Goal: Task Accomplishment & Management: Manage account settings

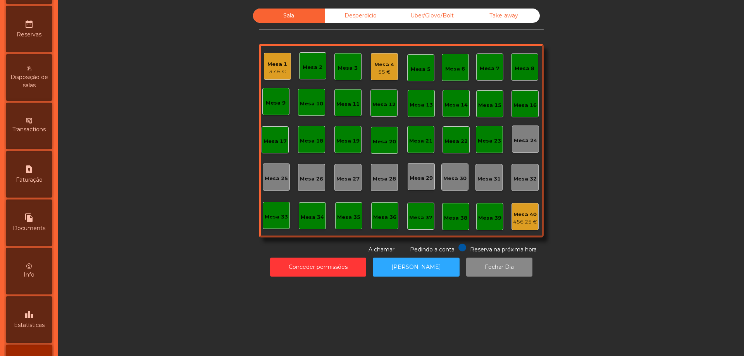
scroll to position [351, 0]
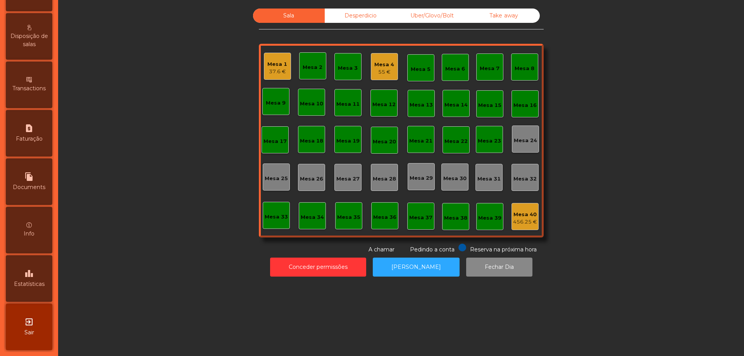
click at [34, 288] on div "leaderboard Estatísticas" at bounding box center [29, 279] width 47 height 47
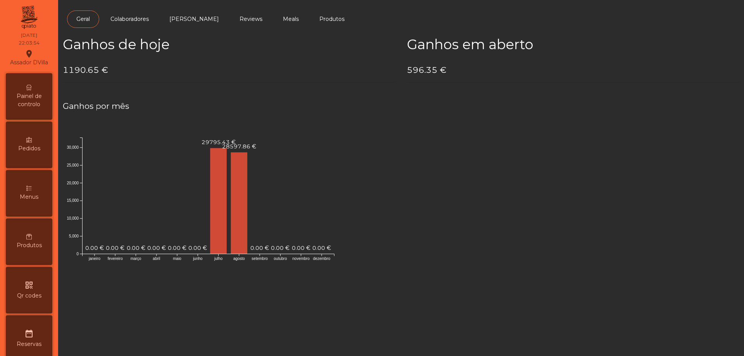
click at [35, 90] on div "Painel de controlo" at bounding box center [29, 96] width 47 height 47
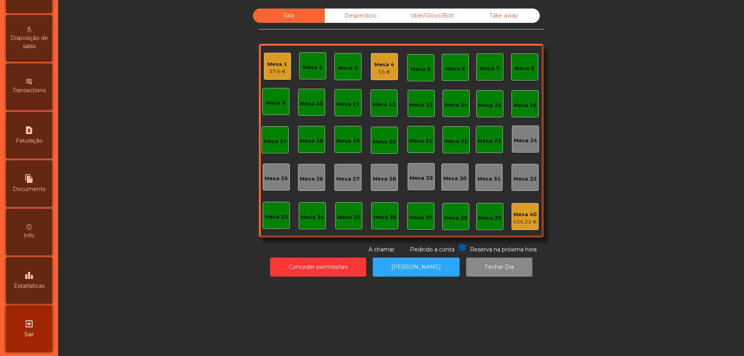
click at [33, 318] on div "exit_to_app Sair" at bounding box center [29, 329] width 47 height 47
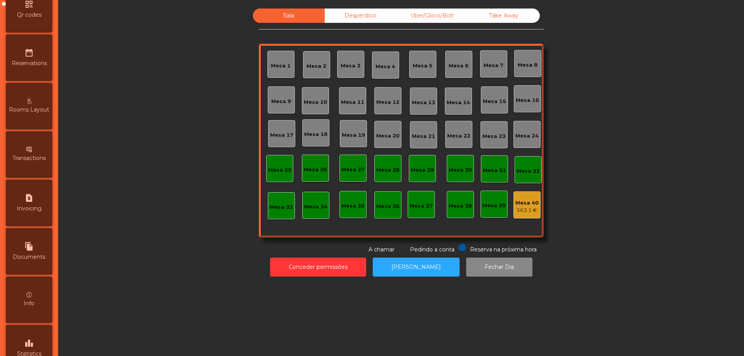
scroll to position [302, 0]
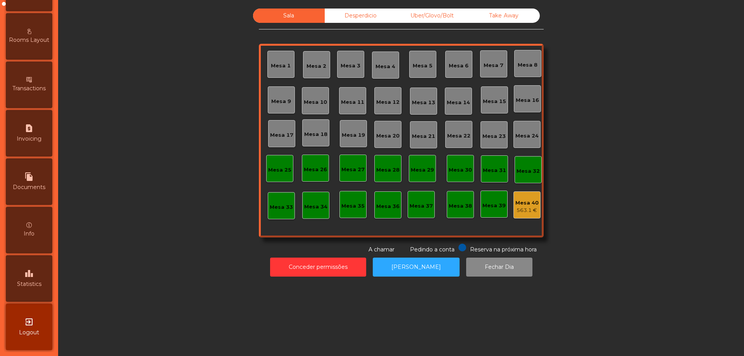
click at [32, 276] on icon "leaderboard" at bounding box center [28, 273] width 9 height 9
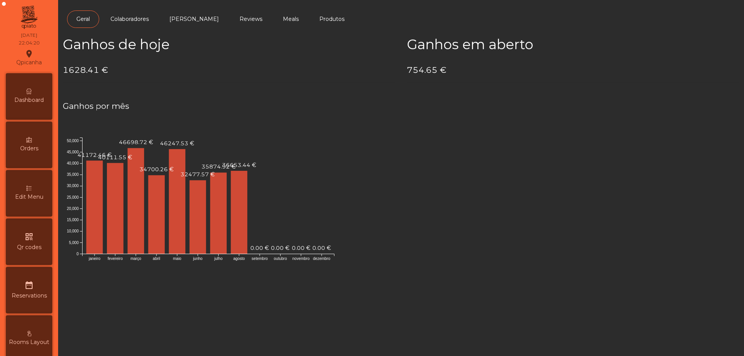
click at [28, 107] on div "Dashboard" at bounding box center [29, 96] width 47 height 47
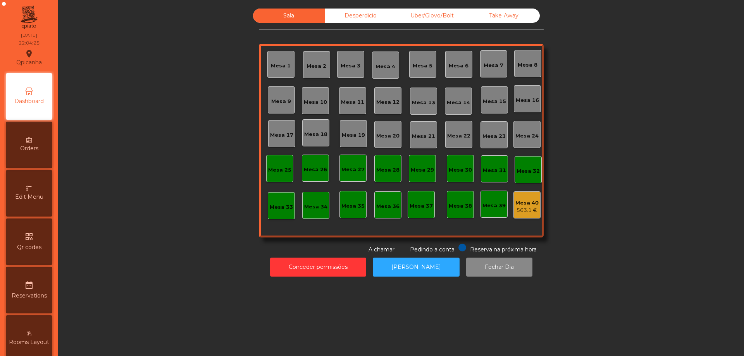
click at [520, 209] on div "563.1 €" at bounding box center [527, 211] width 23 height 8
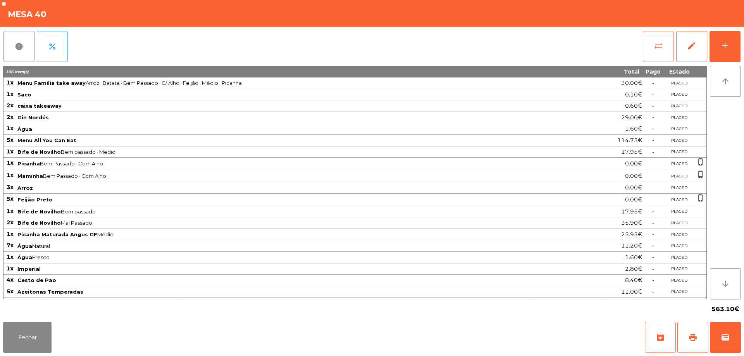
click at [651, 43] on button "sync_alt" at bounding box center [658, 46] width 31 height 31
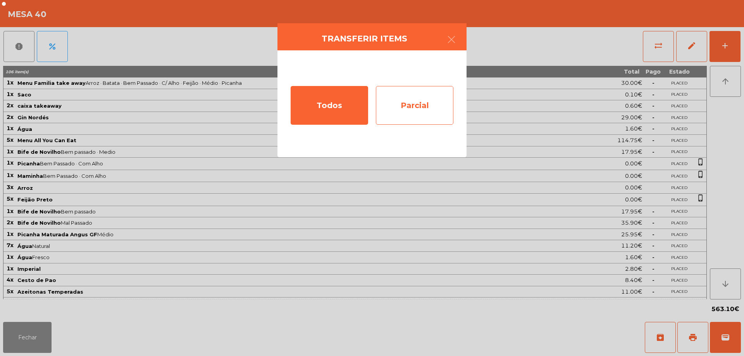
click at [445, 102] on div "Parcial" at bounding box center [415, 105] width 78 height 39
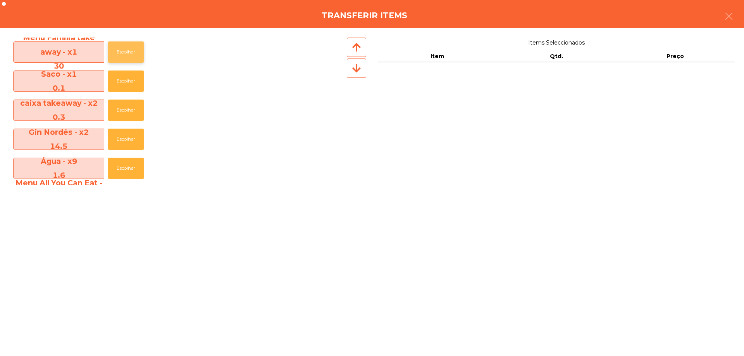
click at [139, 46] on button "Escolher" at bounding box center [126, 51] width 36 height 21
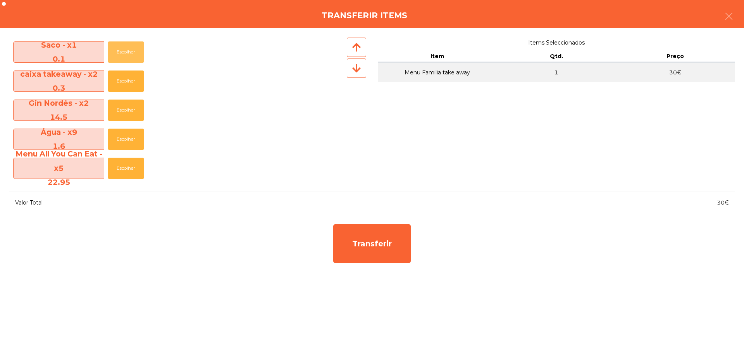
click at [139, 46] on button "Escolher" at bounding box center [126, 51] width 36 height 21
click at [138, 71] on button "Escolher" at bounding box center [126, 81] width 36 height 21
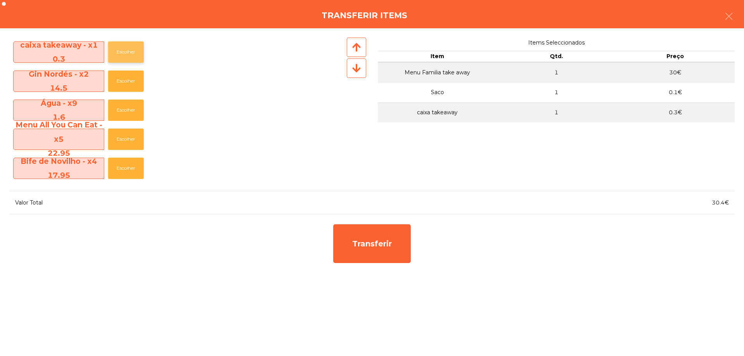
click at [137, 46] on button "Escolher" at bounding box center [126, 51] width 36 height 21
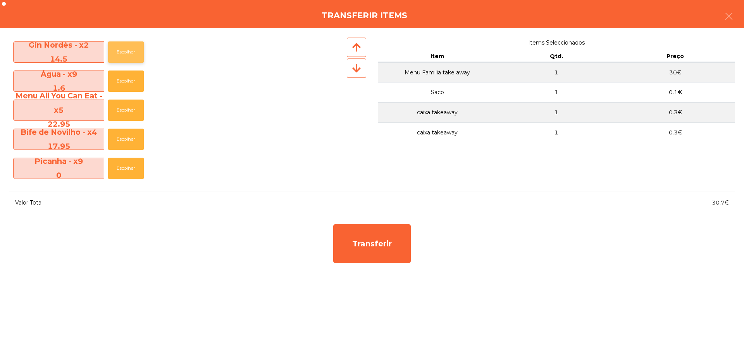
click at [136, 46] on button "Escolher" at bounding box center [126, 51] width 36 height 21
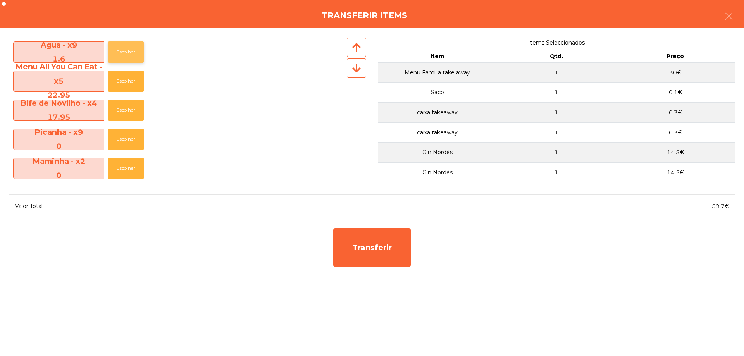
click at [136, 46] on button "Escolher" at bounding box center [126, 51] width 36 height 21
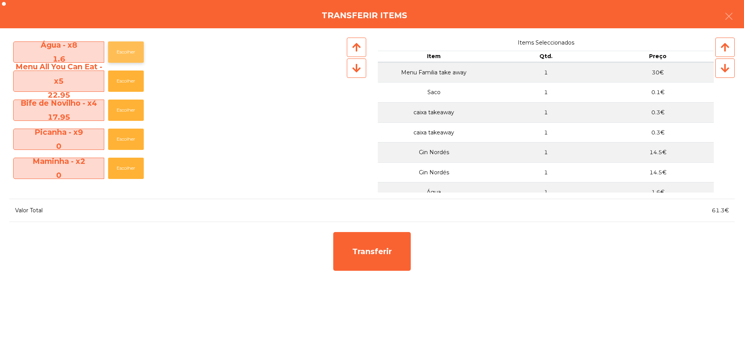
click at [135, 47] on button "Escolher" at bounding box center [126, 51] width 36 height 21
click at [134, 47] on button "Escolher" at bounding box center [126, 51] width 36 height 21
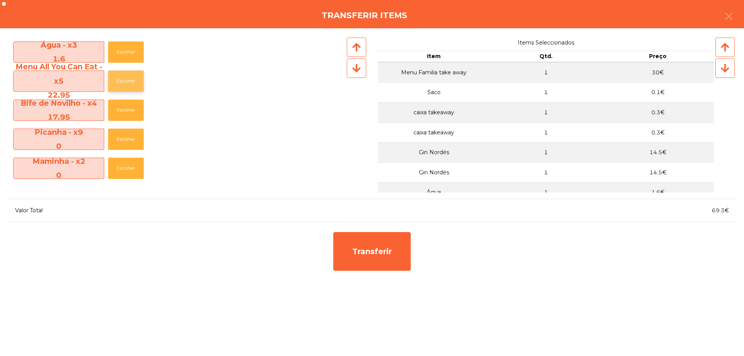
click at [128, 71] on button "Escolher" at bounding box center [126, 81] width 36 height 21
click at [128, 73] on button "Escolher" at bounding box center [126, 81] width 36 height 21
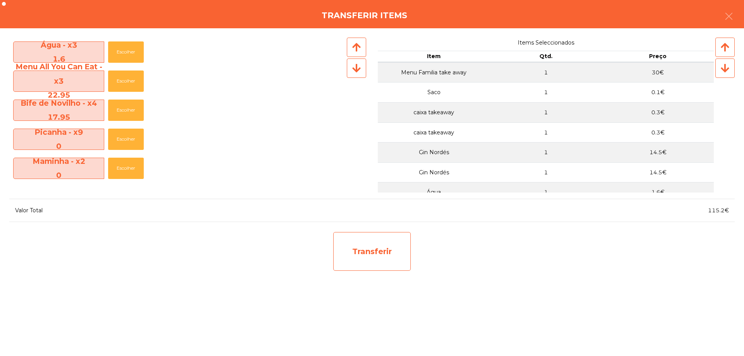
click at [368, 234] on div "Transferir" at bounding box center [372, 251] width 78 height 39
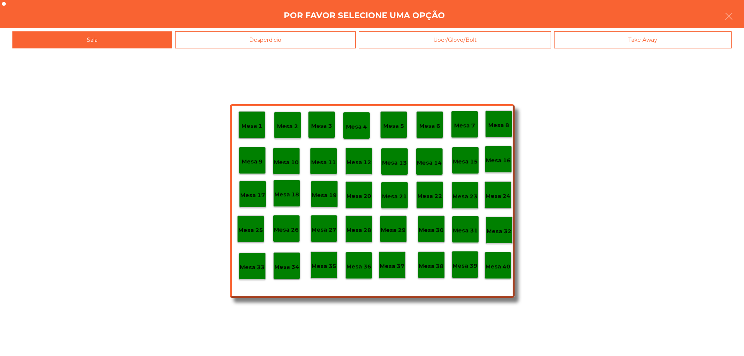
click at [428, 265] on p "Mesa 38" at bounding box center [431, 266] width 25 height 9
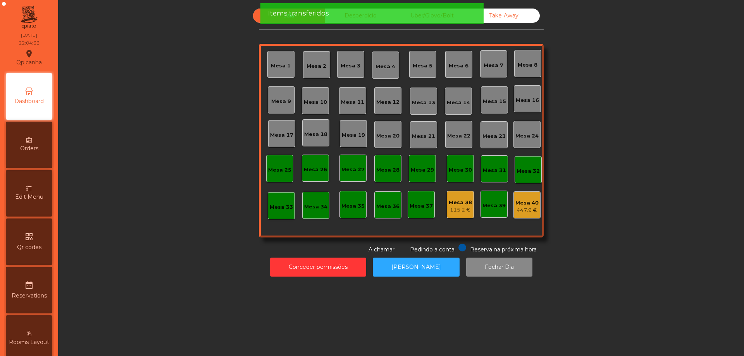
click at [523, 214] on div "447.9 €" at bounding box center [527, 211] width 23 height 8
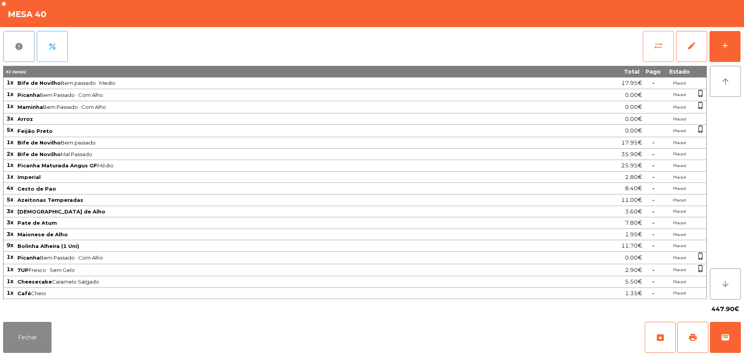
click at [660, 52] on button "sync_alt" at bounding box center [658, 46] width 31 height 31
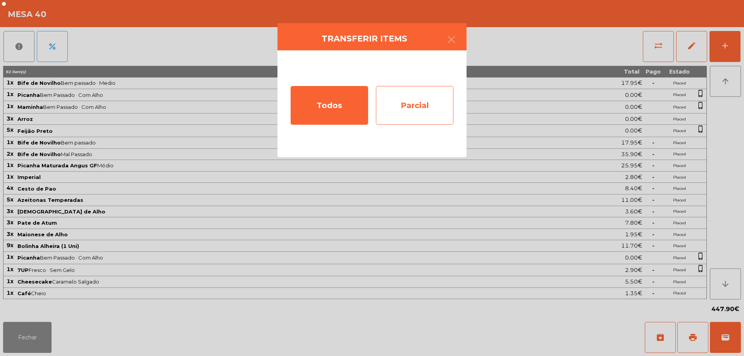
click at [389, 124] on div "Parcial" at bounding box center [415, 105] width 78 height 39
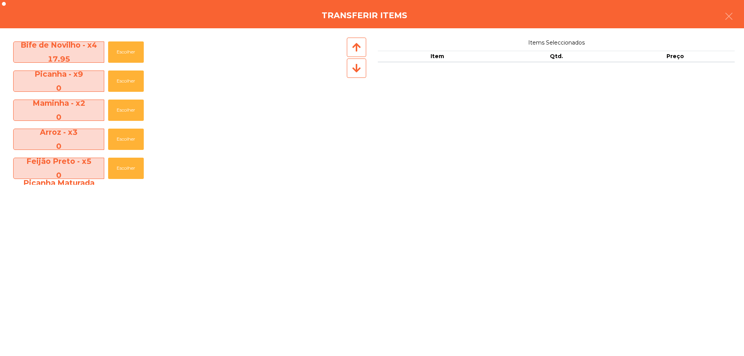
scroll to position [194, 0]
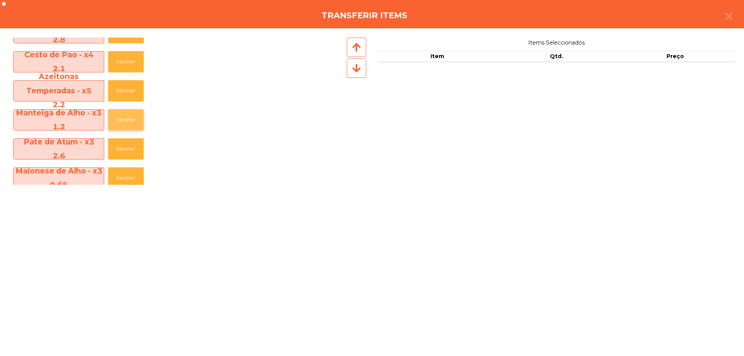
click at [129, 112] on button "Escolher" at bounding box center [126, 119] width 36 height 21
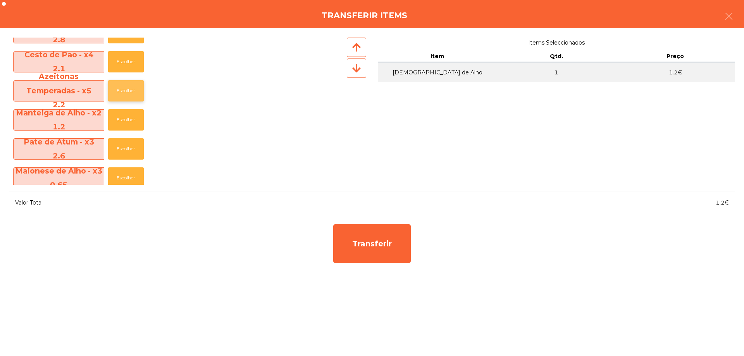
click at [126, 89] on button "Escolher" at bounding box center [126, 90] width 36 height 21
click at [126, 88] on button "Escolher" at bounding box center [126, 90] width 36 height 21
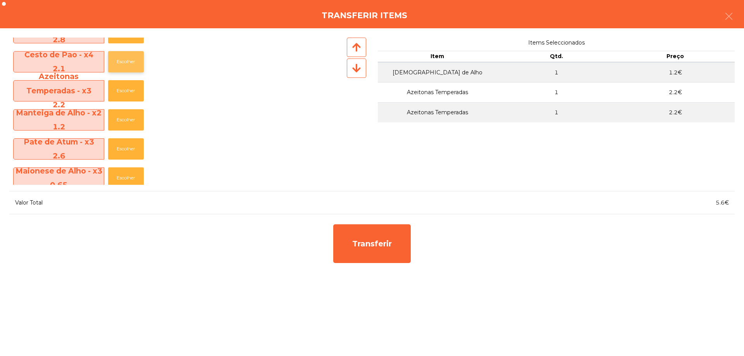
click at [126, 69] on button "Escolher" at bounding box center [126, 61] width 36 height 21
drag, startPoint x: 126, startPoint y: 70, endPoint x: 127, endPoint y: 88, distance: 18.6
click at [126, 70] on button "Escolher" at bounding box center [126, 61] width 36 height 21
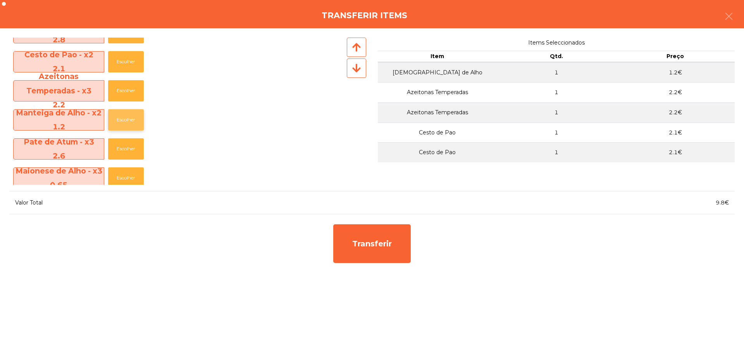
click at [130, 118] on button "Escolher" at bounding box center [126, 119] width 36 height 21
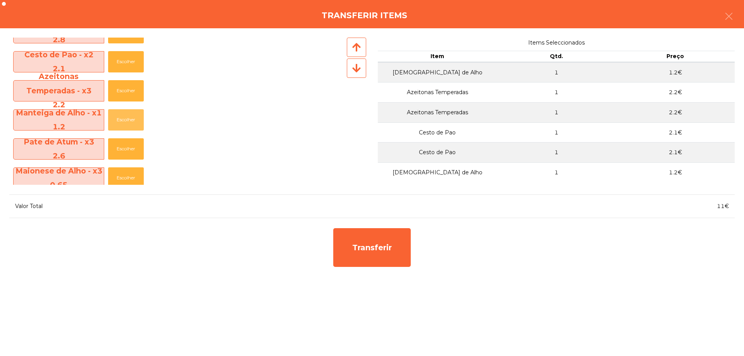
click at [129, 133] on div "Manteiga de Alho - x1 1.2 Escolher" at bounding box center [177, 119] width 336 height 29
drag, startPoint x: 126, startPoint y: 144, endPoint x: 126, endPoint y: 150, distance: 5.4
click at [126, 145] on button "Escolher" at bounding box center [126, 148] width 36 height 21
click at [126, 150] on button "Escolher" at bounding box center [126, 148] width 36 height 21
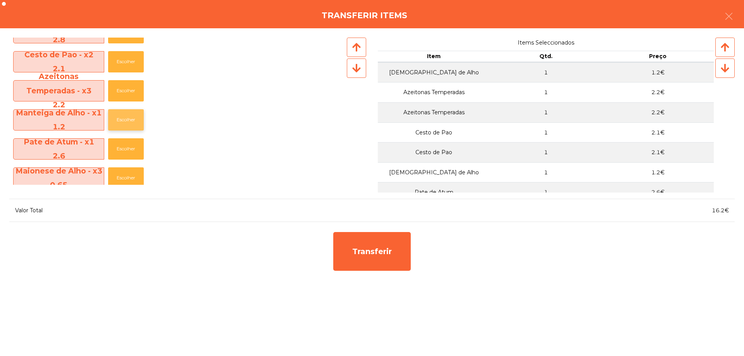
click at [123, 121] on button "Escolher" at bounding box center [126, 119] width 36 height 21
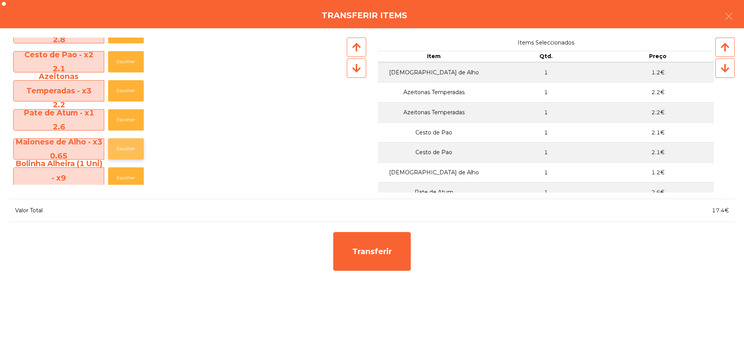
click at [125, 154] on button "Escolher" at bounding box center [126, 148] width 36 height 21
click at [124, 173] on button "Escolher" at bounding box center [126, 178] width 36 height 21
drag, startPoint x: 124, startPoint y: 173, endPoint x: 104, endPoint y: 163, distance: 23.1
click at [124, 173] on button "Escolher" at bounding box center [126, 178] width 36 height 21
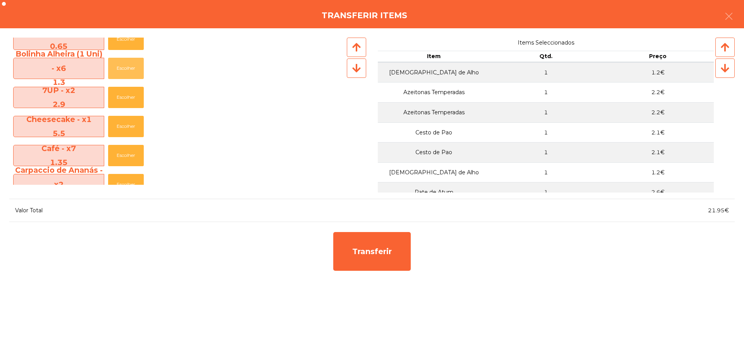
scroll to position [310, 0]
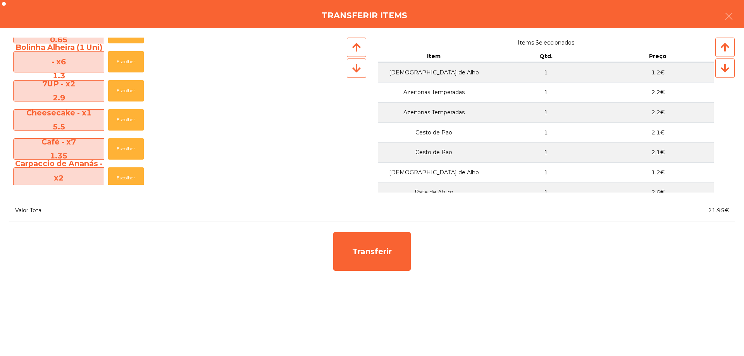
click at [116, 138] on div "Café - x7 1.35 Escolher" at bounding box center [177, 149] width 336 height 29
click at [115, 126] on button "Escolher" at bounding box center [126, 119] width 36 height 21
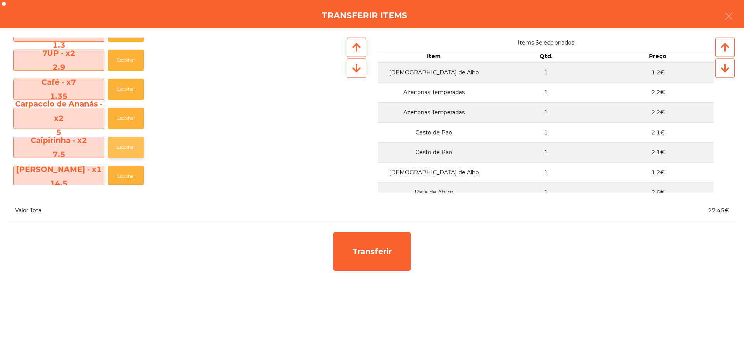
scroll to position [349, 0]
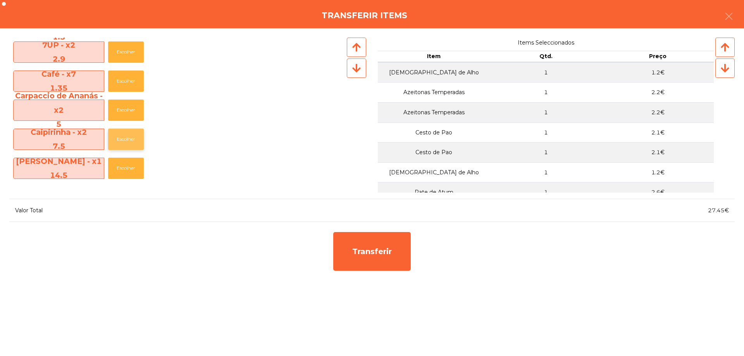
click at [119, 138] on button "Escolher" at bounding box center [126, 139] width 36 height 21
click at [120, 138] on button "Escolher" at bounding box center [126, 139] width 36 height 21
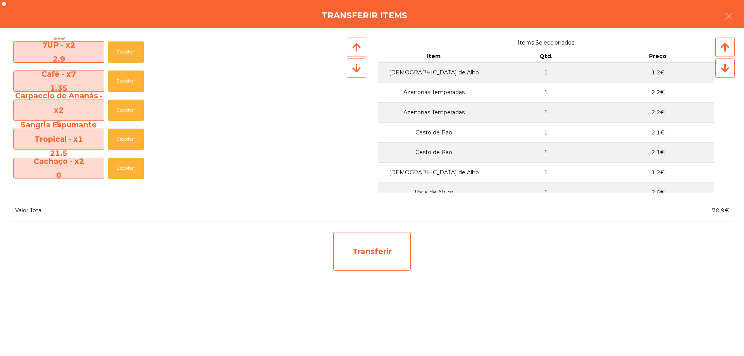
click at [373, 248] on div "Transferir" at bounding box center [372, 251] width 78 height 39
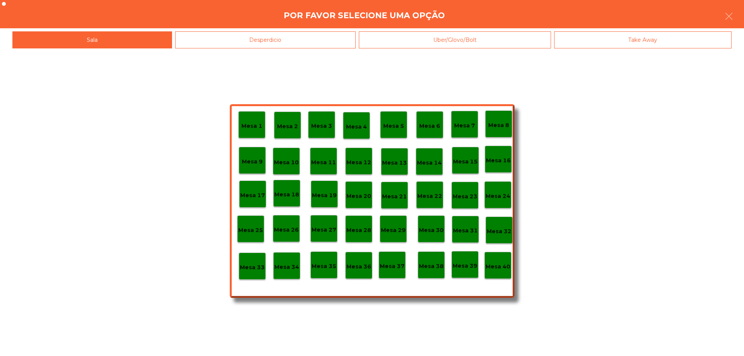
click at [437, 267] on p "Mesa 38" at bounding box center [431, 266] width 25 height 9
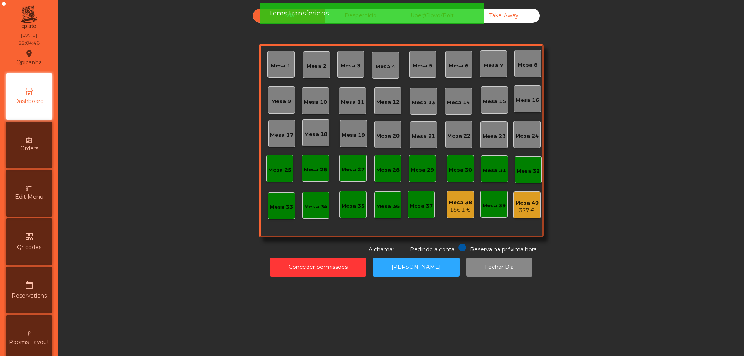
click at [509, 209] on div "Mesa 1 Mesa 2 Mesa 3 Mesa 4 Mesa 5 Mesa 6 Mesa 7 Mesa 8 Mesa 9 Mesa 10 Mesa 11 …" at bounding box center [401, 141] width 285 height 194
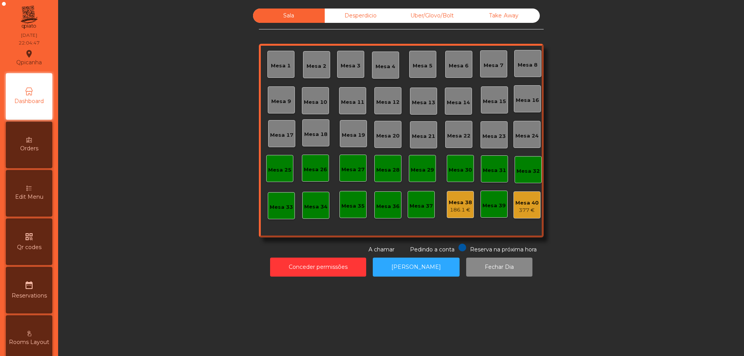
click at [521, 205] on div "Mesa 40" at bounding box center [527, 203] width 23 height 8
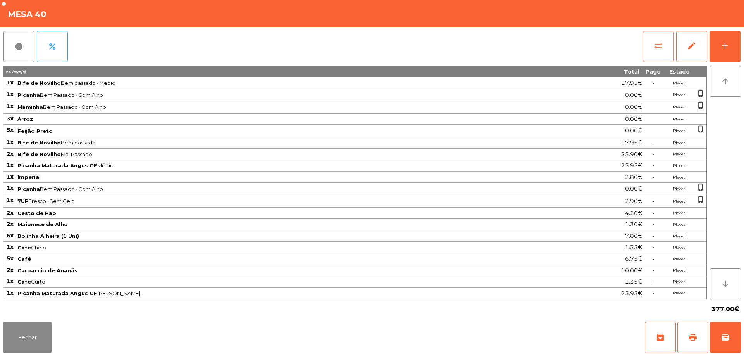
click at [658, 55] on button "sync_alt" at bounding box center [658, 46] width 31 height 31
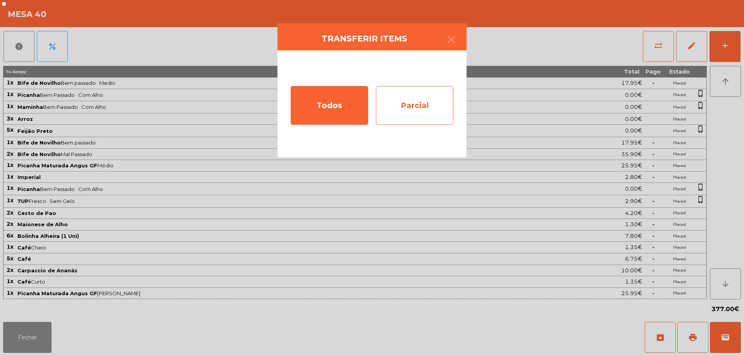
click at [416, 117] on div "Parcial" at bounding box center [415, 105] width 78 height 39
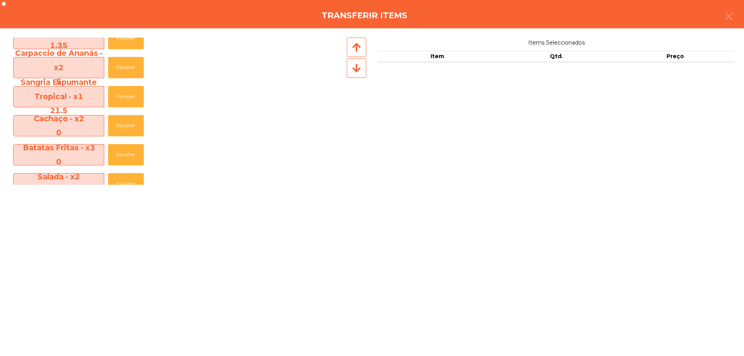
scroll to position [582, 0]
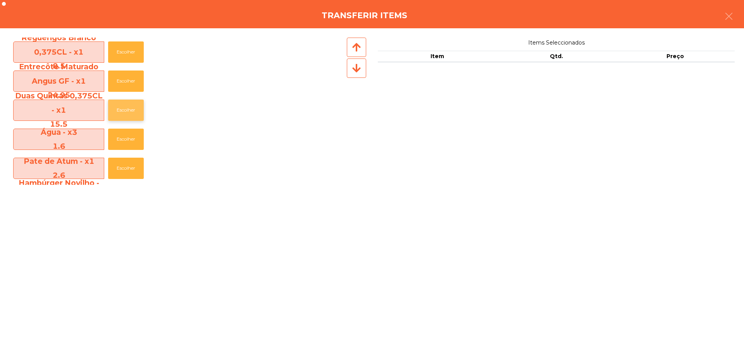
click at [120, 111] on button "Escolher" at bounding box center [126, 110] width 36 height 21
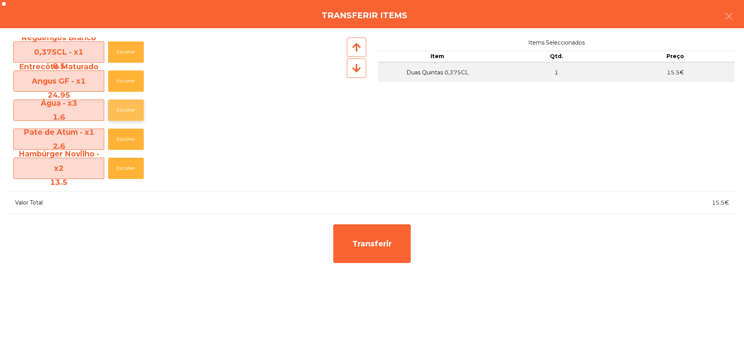
click at [124, 114] on button "Escolher" at bounding box center [126, 110] width 36 height 21
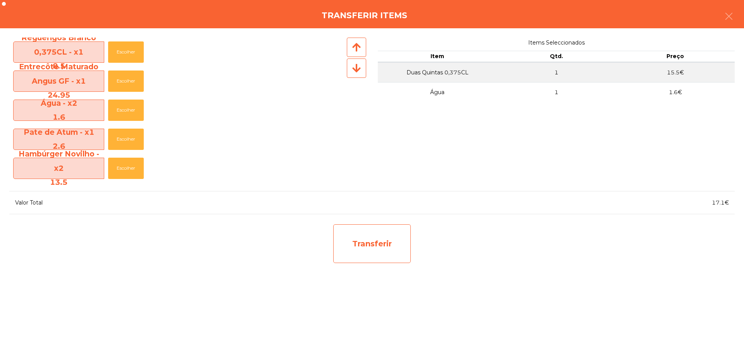
click at [372, 251] on div "Transferir" at bounding box center [372, 244] width 78 height 39
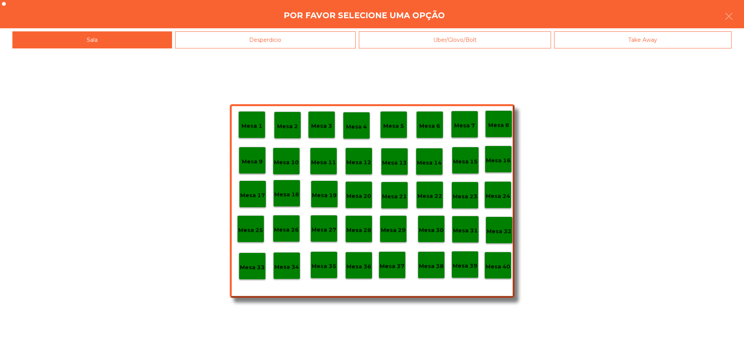
click at [442, 266] on p "Mesa 38" at bounding box center [431, 266] width 25 height 9
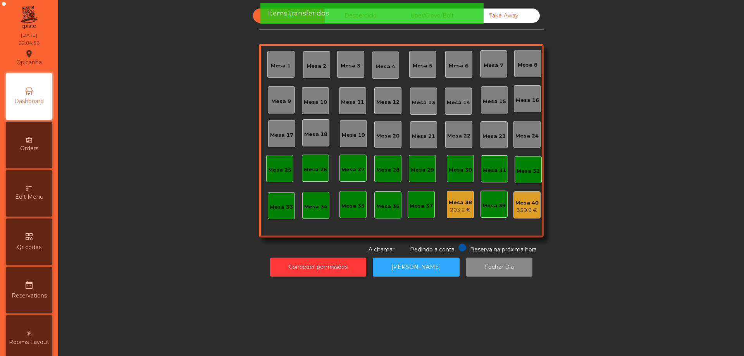
click at [521, 217] on div "Mesa 40 359.9 €" at bounding box center [527, 205] width 27 height 27
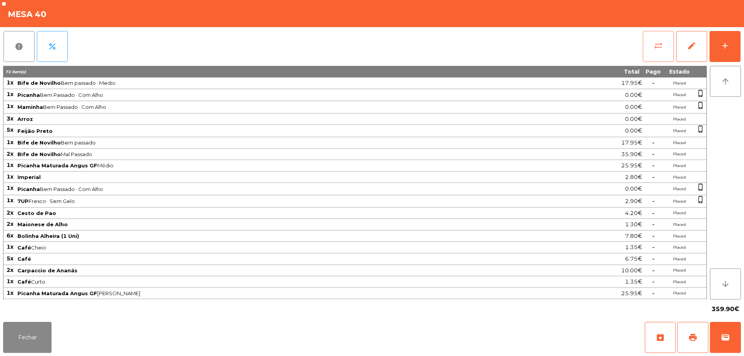
click at [663, 55] on button "sync_alt" at bounding box center [658, 46] width 31 height 31
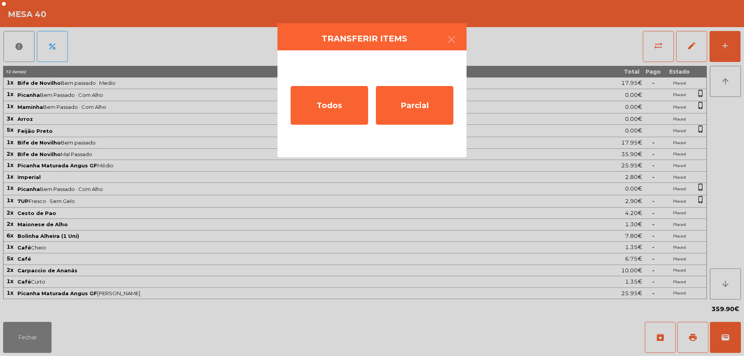
click at [454, 106] on div "Todos Parcial" at bounding box center [372, 103] width 189 height 107
click at [408, 125] on div "Todos Parcial" at bounding box center [372, 103] width 189 height 107
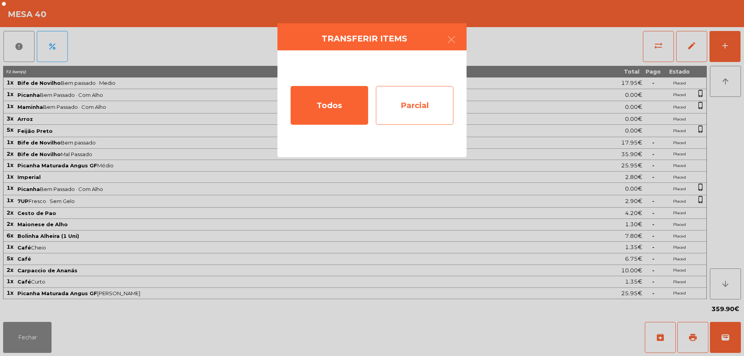
click at [397, 115] on div "Parcial" at bounding box center [415, 105] width 78 height 39
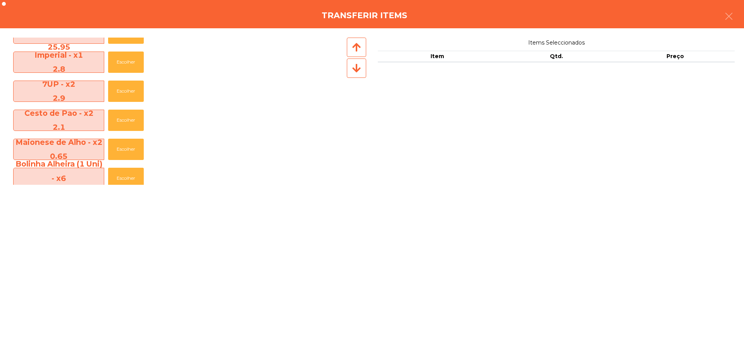
scroll to position [155, 0]
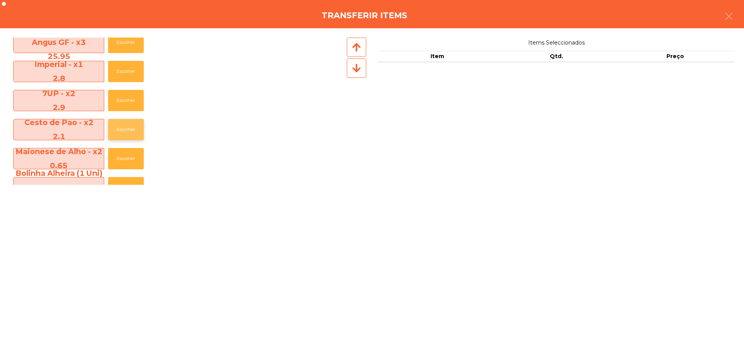
click at [122, 130] on button "Escolher" at bounding box center [126, 129] width 36 height 21
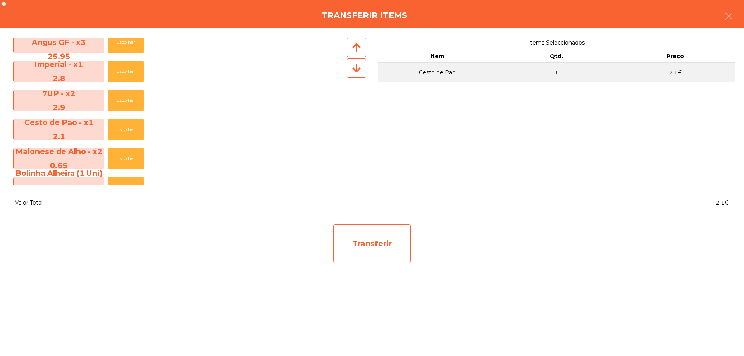
click at [357, 249] on div "Transferir" at bounding box center [372, 244] width 78 height 39
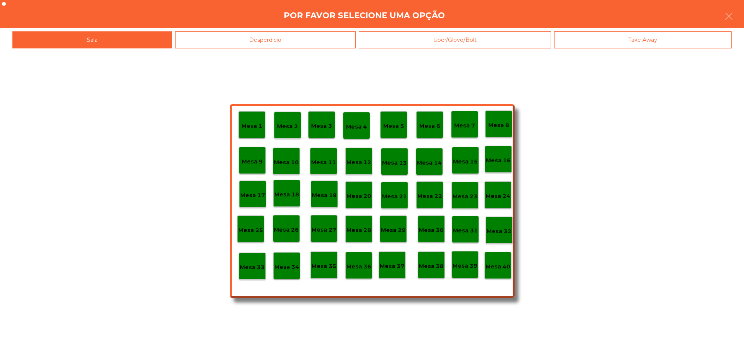
click at [428, 271] on p "Mesa 38" at bounding box center [431, 266] width 25 height 9
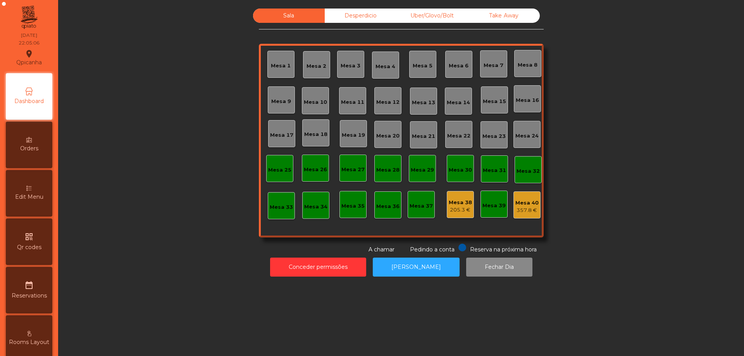
click at [523, 216] on div "Mesa 40 357.8 €" at bounding box center [527, 205] width 27 height 27
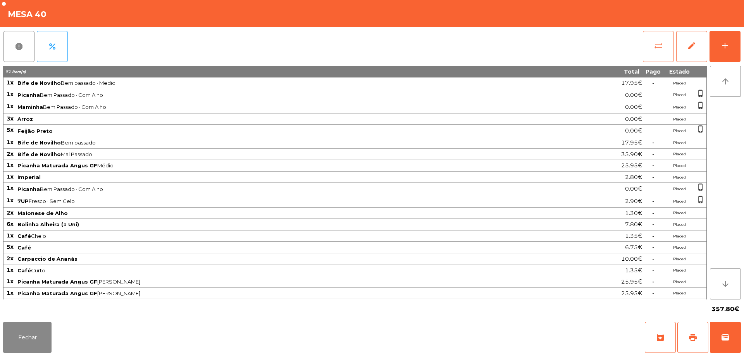
click at [662, 44] on span "sync_alt" at bounding box center [658, 45] width 9 height 9
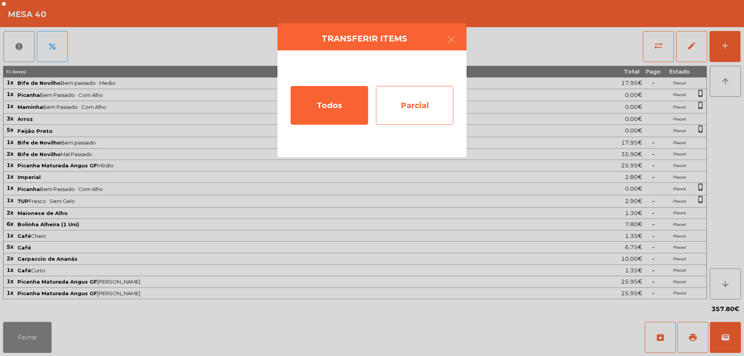
click at [433, 107] on div "Parcial" at bounding box center [415, 105] width 78 height 39
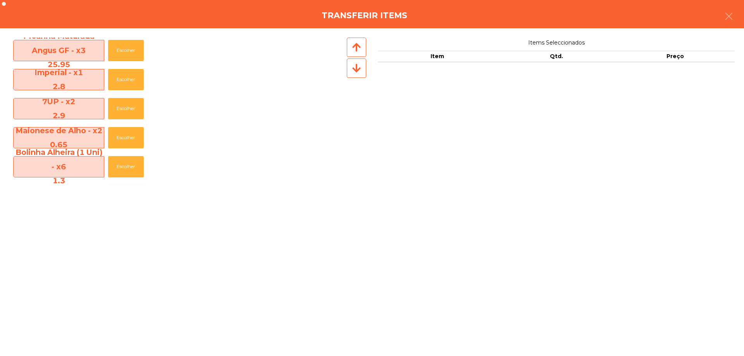
scroll to position [143, 0]
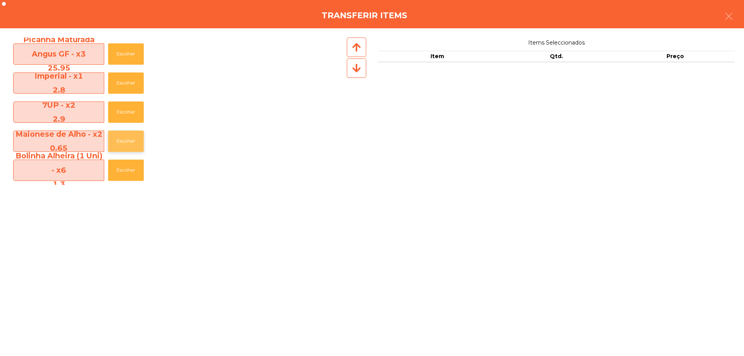
click at [129, 140] on button "Escolher" at bounding box center [126, 141] width 36 height 21
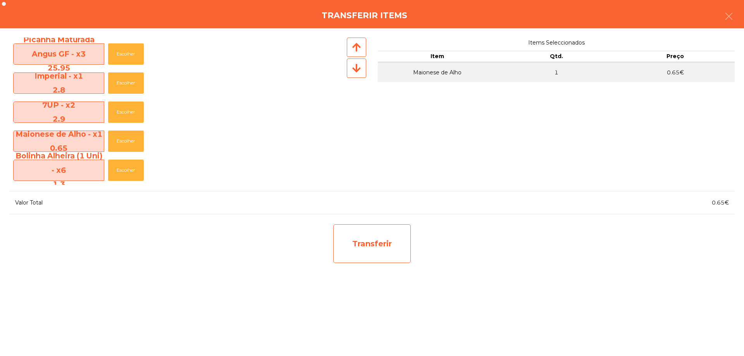
click at [376, 248] on div "Transferir" at bounding box center [372, 244] width 78 height 39
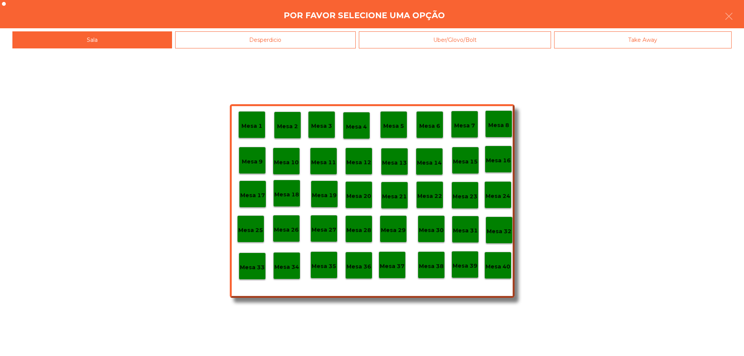
click at [438, 271] on div "Mesa 38" at bounding box center [431, 265] width 27 height 27
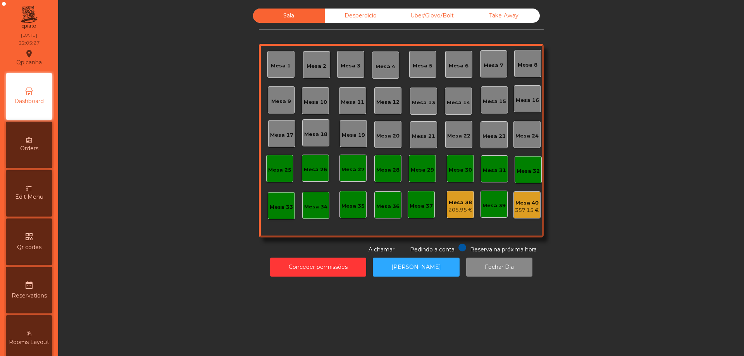
click at [456, 214] on div "Mesa 38 205.95 €" at bounding box center [460, 204] width 27 height 27
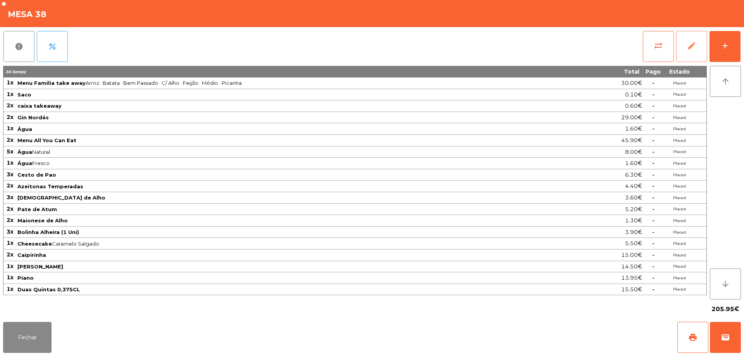
click at [687, 52] on button "edit" at bounding box center [692, 46] width 31 height 31
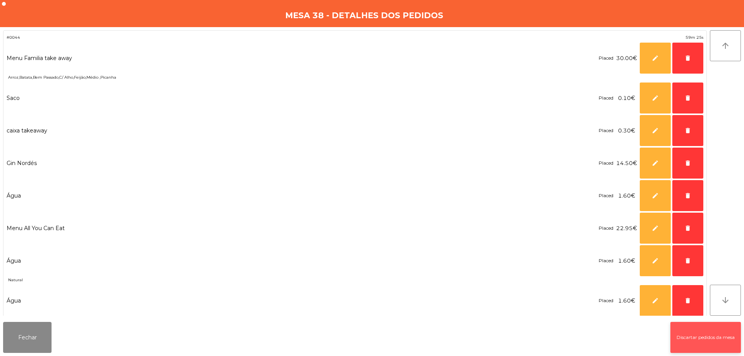
click at [671, 328] on button "Discartar pedidos da mesa" at bounding box center [706, 337] width 71 height 31
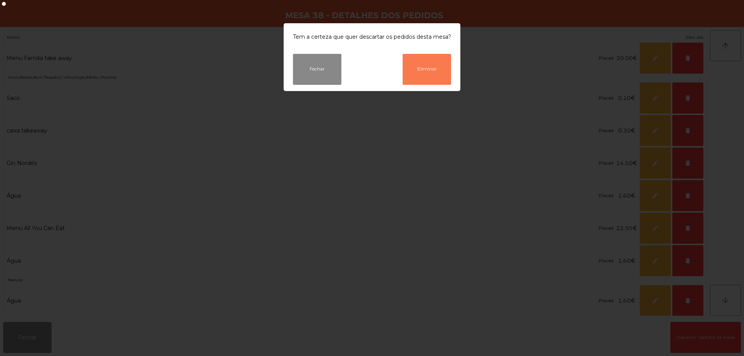
click at [416, 74] on button "Eliminar" at bounding box center [427, 69] width 48 height 31
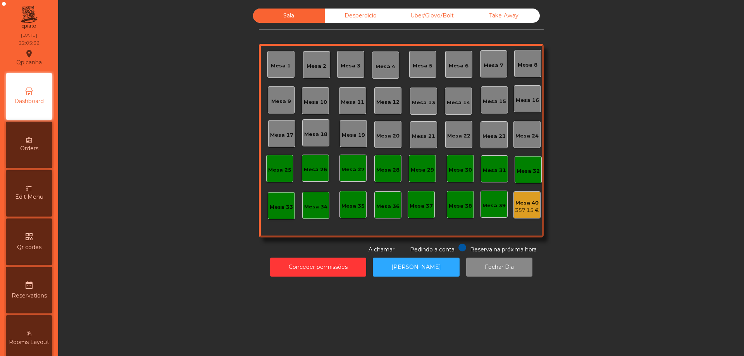
drag, startPoint x: 370, startPoint y: 9, endPoint x: 404, endPoint y: 13, distance: 34.4
click at [370, 9] on div "Desperdicio" at bounding box center [361, 16] width 72 height 14
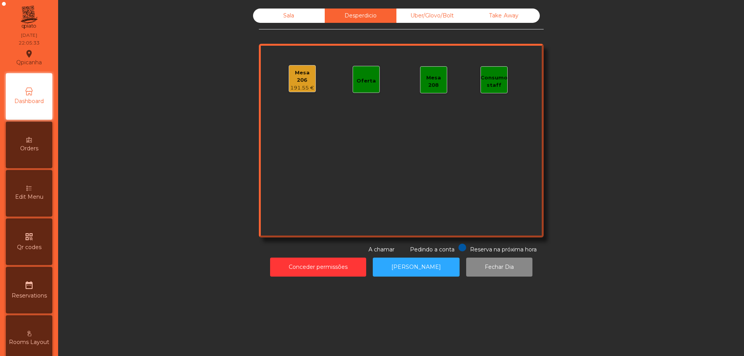
click at [432, 13] on div "Uber/Glovo/Bolt" at bounding box center [433, 16] width 72 height 14
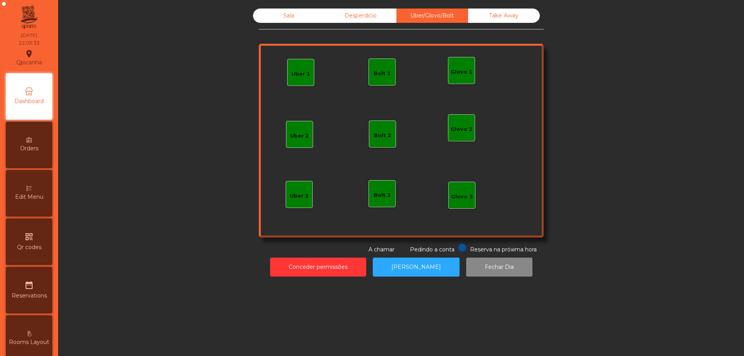
click at [487, 16] on div "Take Away" at bounding box center [504, 16] width 72 height 14
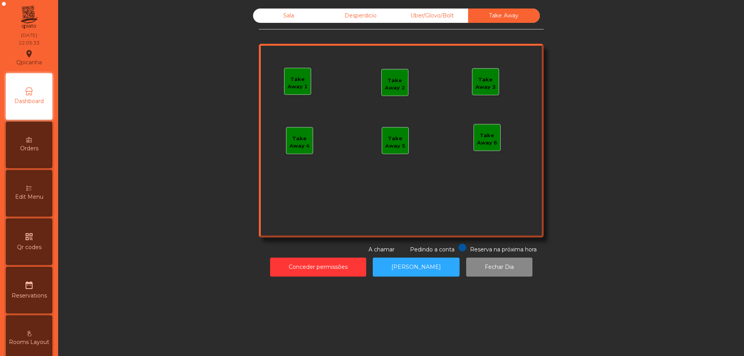
click at [334, 17] on div "Desperdicio" at bounding box center [361, 16] width 72 height 14
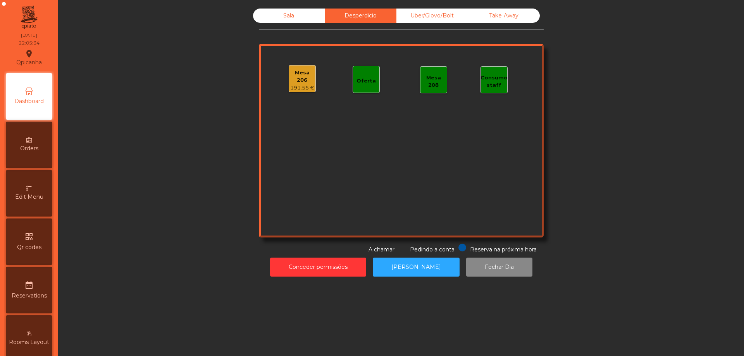
click at [300, 76] on div "Mesa 206" at bounding box center [302, 76] width 26 height 15
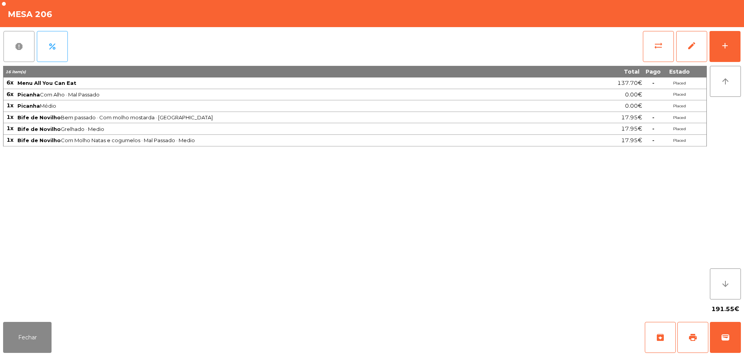
click at [15, 42] on span "report" at bounding box center [18, 46] width 9 height 9
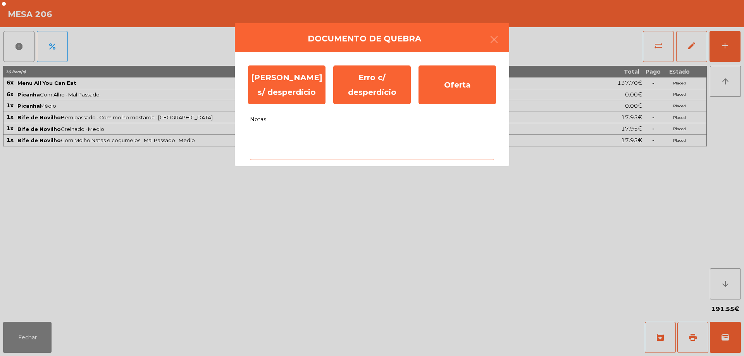
click at [321, 132] on textarea "Notas" at bounding box center [372, 144] width 244 height 32
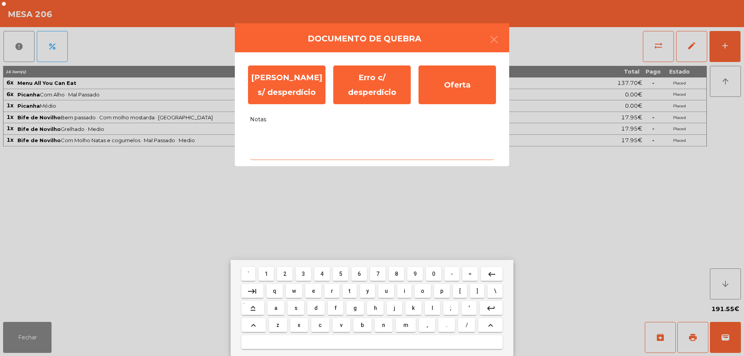
click at [356, 298] on mat-keyboard-key "t" at bounding box center [349, 291] width 17 height 17
click at [354, 304] on button "g" at bounding box center [355, 308] width 17 height 14
type textarea "*"
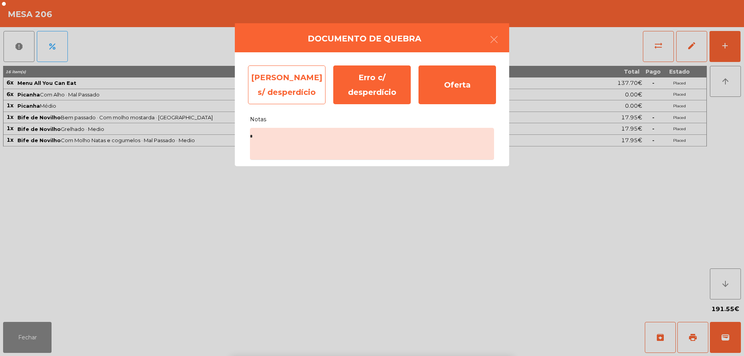
click at [291, 74] on div "Erro s/ desperdício" at bounding box center [287, 85] width 78 height 39
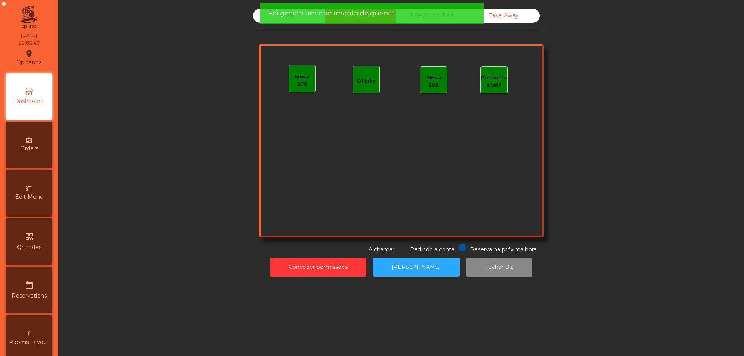
click at [470, 16] on div "Foi gerado um documento de quebra" at bounding box center [372, 14] width 208 height 10
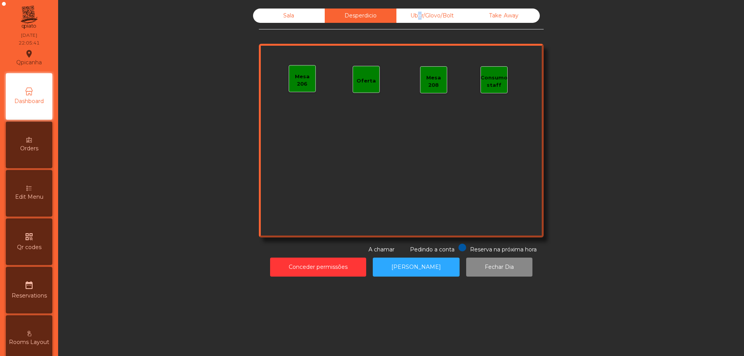
drag, startPoint x: 414, startPoint y: 14, endPoint x: 309, endPoint y: 13, distance: 105.1
click at [413, 14] on div "Uber/Glovo/Bolt" at bounding box center [433, 16] width 72 height 14
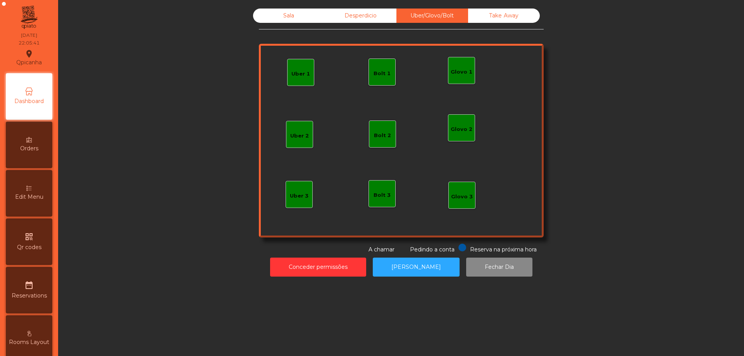
click at [278, 12] on div "Sala" at bounding box center [289, 16] width 72 height 14
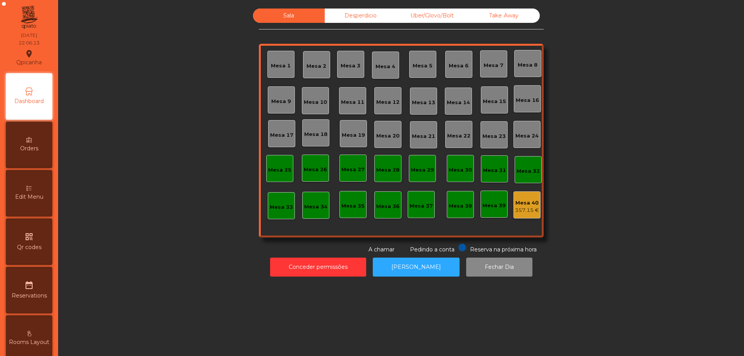
click at [527, 206] on div "Mesa 40" at bounding box center [527, 203] width 24 height 8
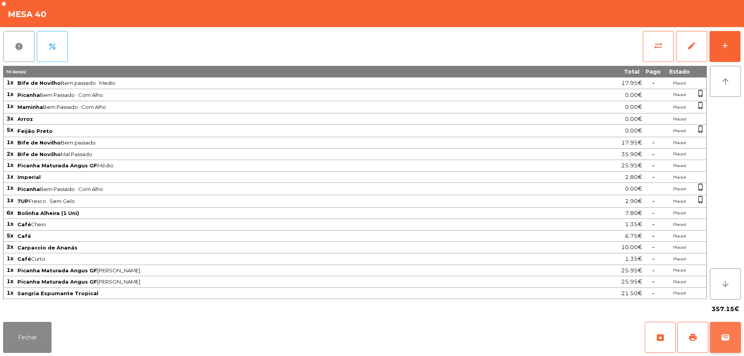
click at [717, 330] on button "wallet" at bounding box center [725, 337] width 31 height 31
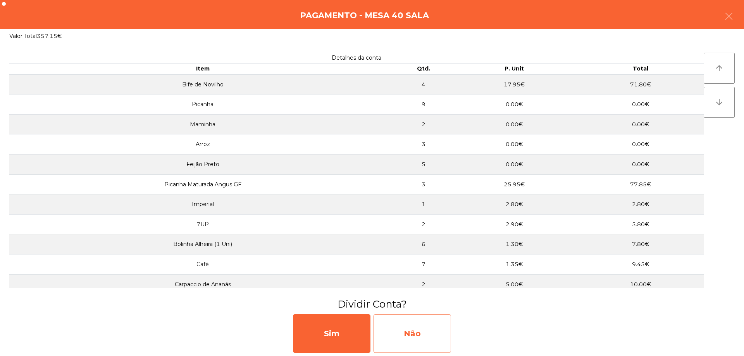
click at [422, 326] on div "Não" at bounding box center [413, 333] width 78 height 39
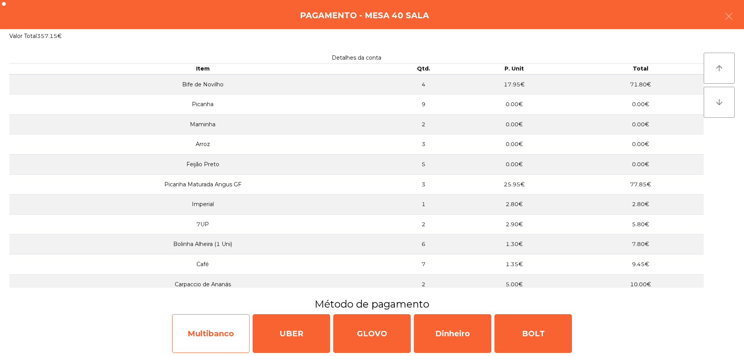
click at [228, 320] on div "Multibanco" at bounding box center [211, 333] width 78 height 39
select select "**"
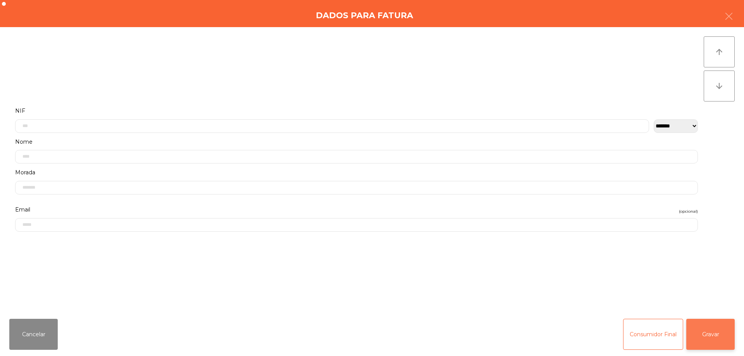
click at [702, 337] on button "Gravar" at bounding box center [711, 334] width 48 height 31
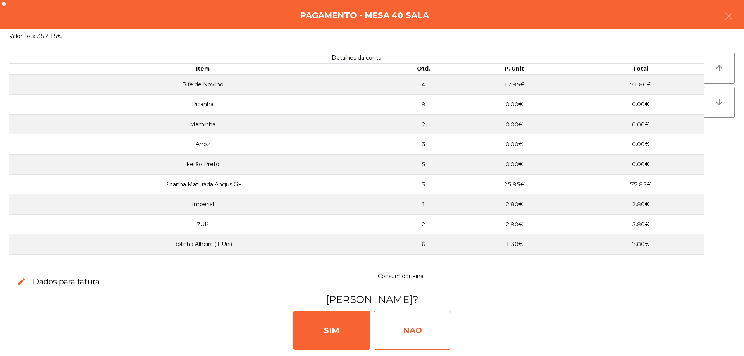
click at [438, 340] on div "NAO" at bounding box center [413, 330] width 78 height 39
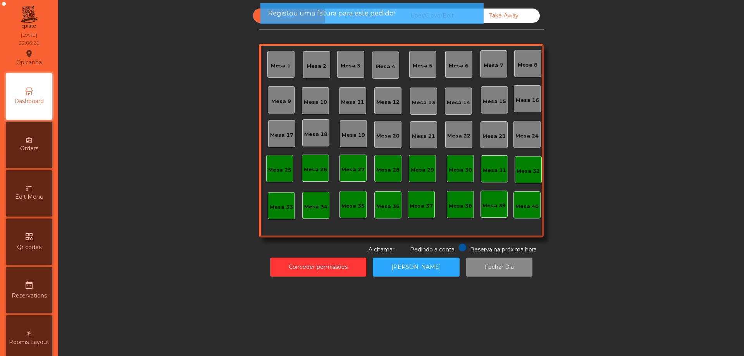
click at [368, 13] on span "Registou uma fatura para este pedido!" at bounding box center [331, 14] width 127 height 10
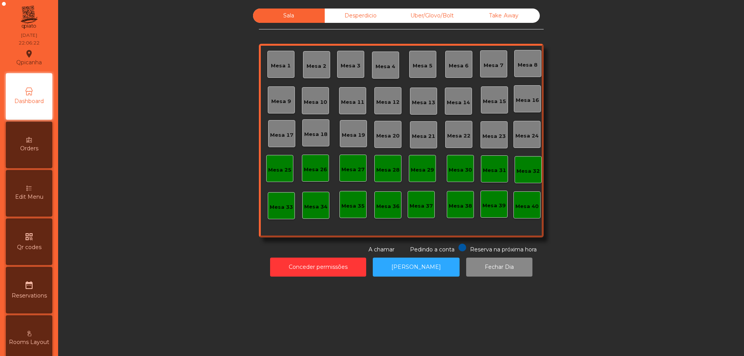
click at [376, 14] on div "Desperdicio" at bounding box center [361, 16] width 72 height 14
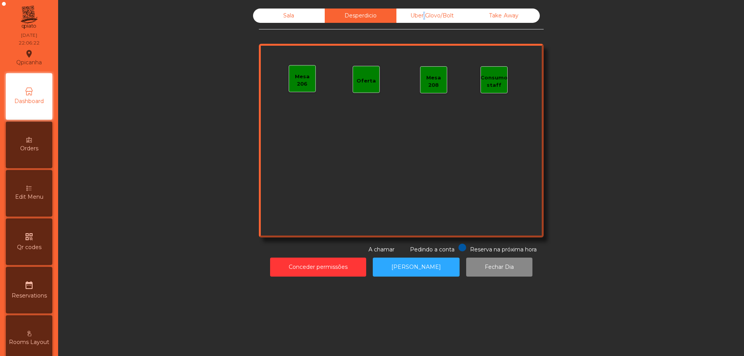
click at [422, 14] on div "Uber/Glovo/Bolt" at bounding box center [433, 16] width 72 height 14
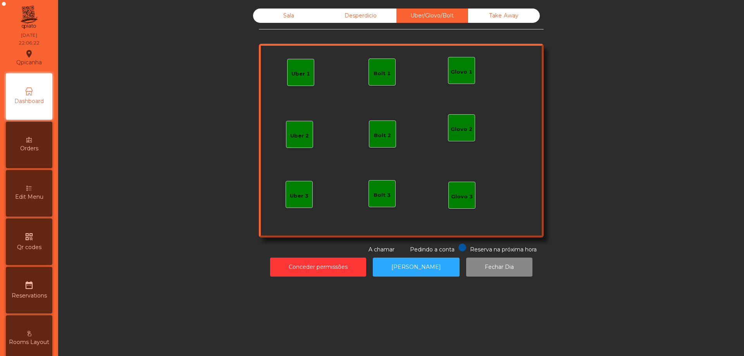
click at [491, 14] on div "Take Away" at bounding box center [504, 16] width 72 height 14
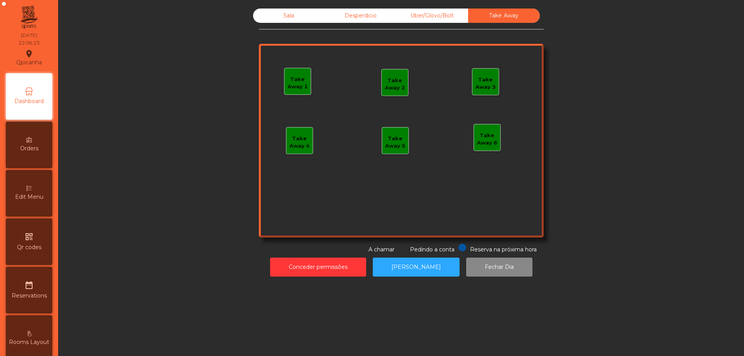
click at [324, 23] on div "Sala Desperdicio Uber/Glovo/Bolt Take Away Take Away 1 Take Away 2 Take Away 3 …" at bounding box center [401, 131] width 285 height 245
click at [325, 20] on div "Desperdicio" at bounding box center [361, 16] width 72 height 14
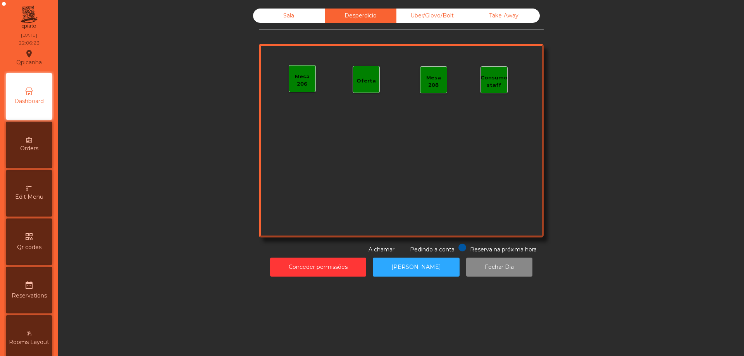
click at [305, 19] on div "Sala" at bounding box center [289, 16] width 72 height 14
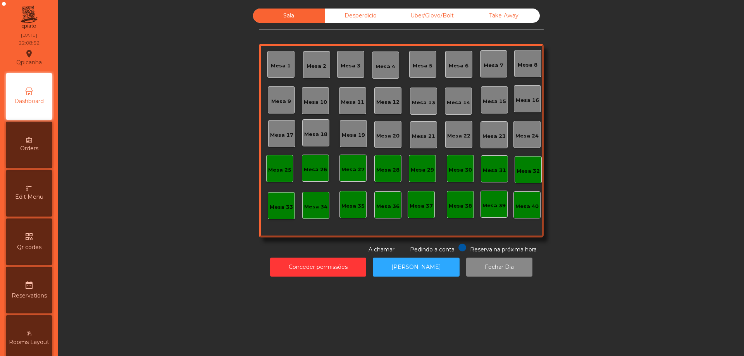
click at [352, 10] on div "Desperdicio" at bounding box center [361, 16] width 72 height 14
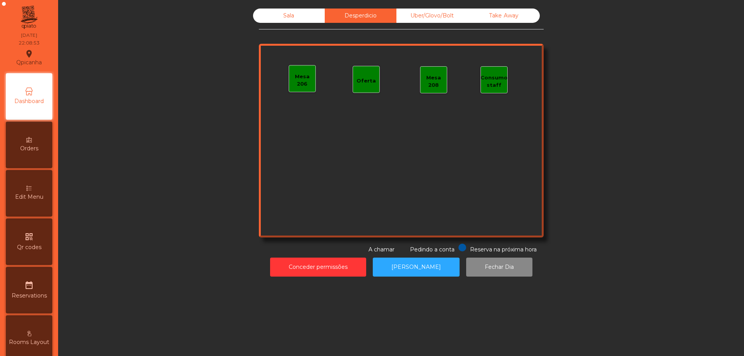
drag, startPoint x: 434, startPoint y: 10, endPoint x: 444, endPoint y: 10, distance: 9.3
click at [436, 10] on div "Uber/Glovo/Bolt" at bounding box center [433, 16] width 72 height 14
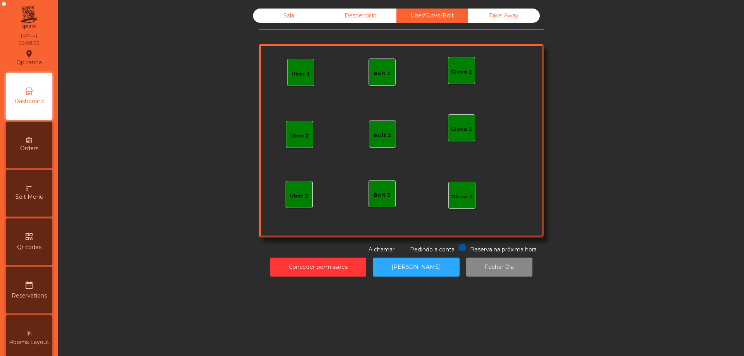
click at [505, 10] on div "Take Away" at bounding box center [504, 16] width 72 height 14
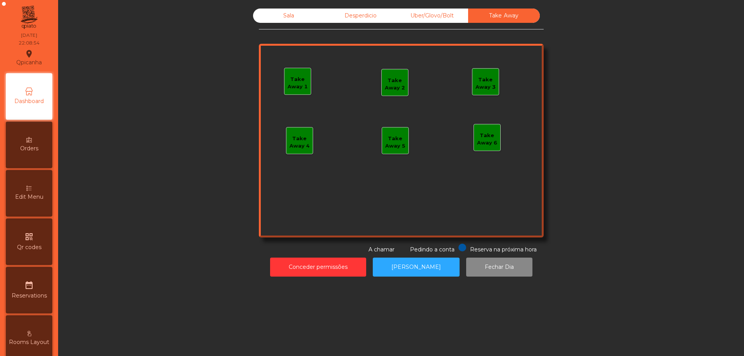
click at [295, 19] on div "Sala" at bounding box center [289, 16] width 72 height 14
